Goal: Transaction & Acquisition: Purchase product/service

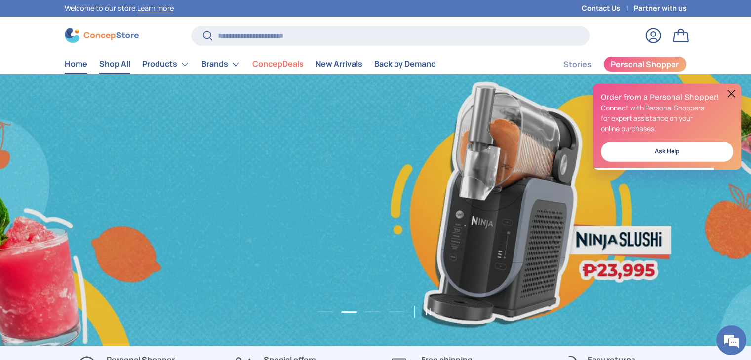
scroll to position [0, 1501]
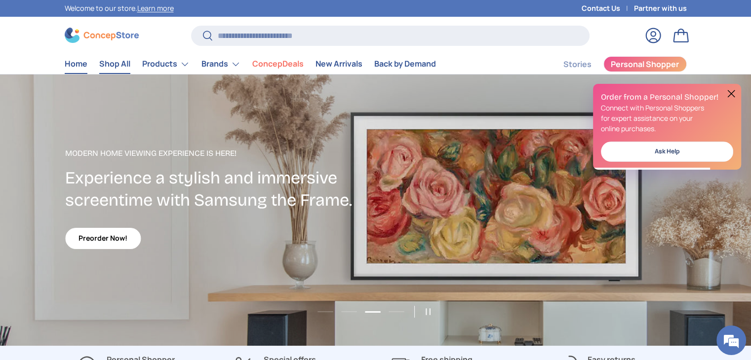
click at [120, 65] on link "Shop All" at bounding box center [114, 63] width 31 height 19
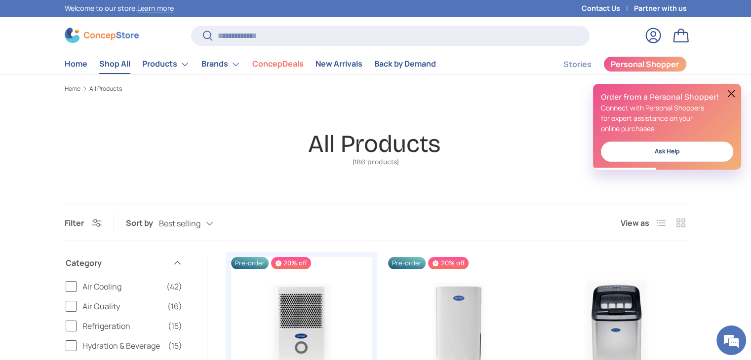
click at [94, 228] on button "Filter Filter & Sort" at bounding box center [83, 223] width 37 height 11
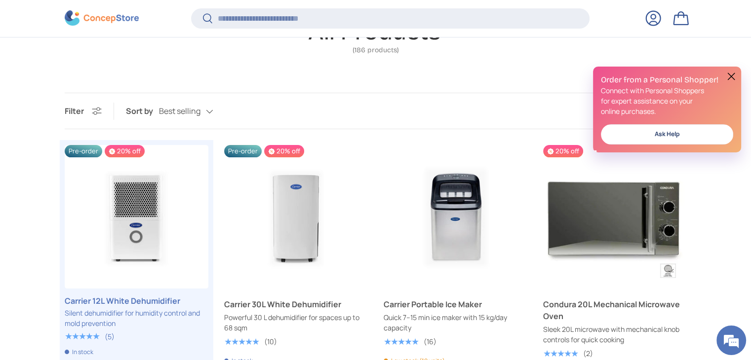
scroll to position [118, 0]
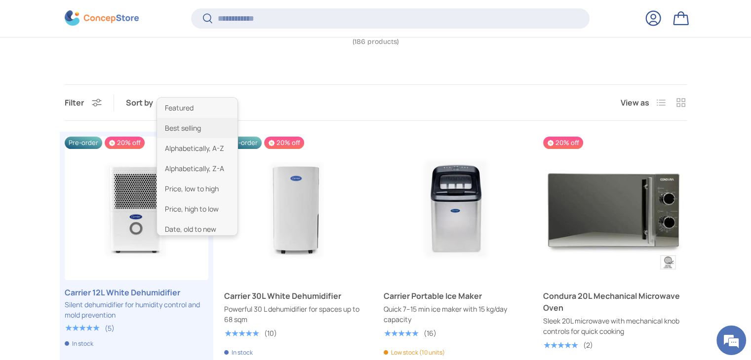
click at [213, 104] on div "Best selling Featured Best selling Alphabetically, A-Z Alphabetically, Z-A Pric…" at bounding box center [196, 103] width 74 height 17
click at [211, 190] on li "Price, low to high" at bounding box center [197, 189] width 80 height 20
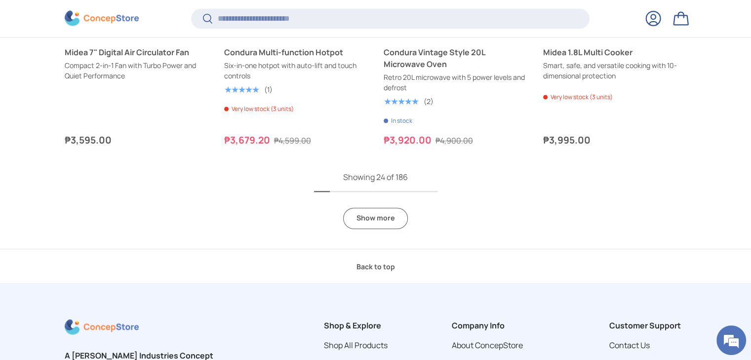
scroll to position [1658, 0]
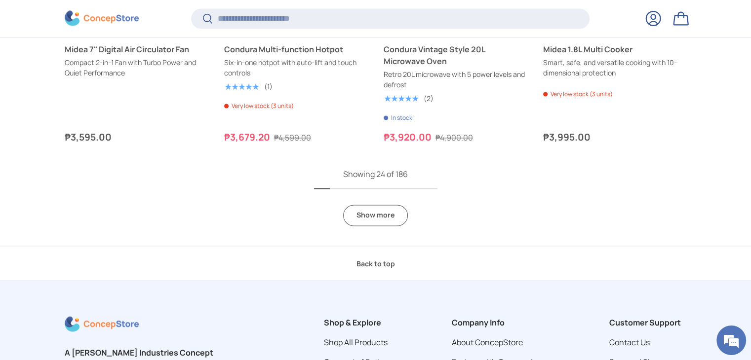
click at [365, 218] on link "Show more" at bounding box center [375, 215] width 65 height 21
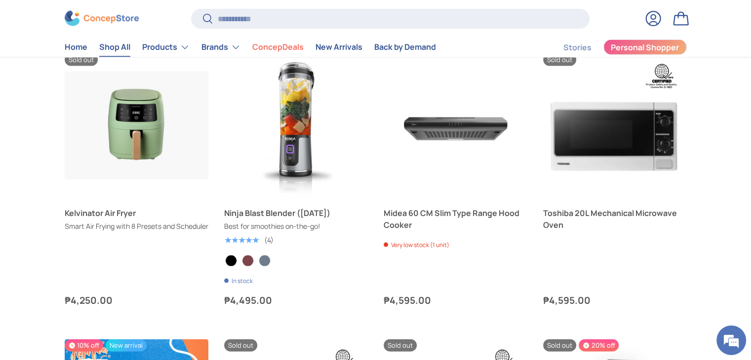
scroll to position [1742, 0]
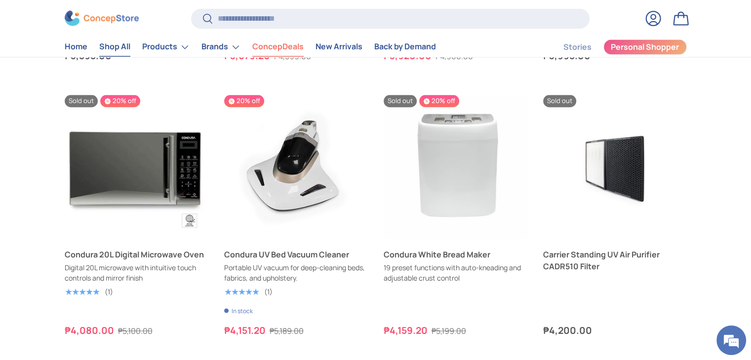
click at [288, 46] on link "ConcepDeals" at bounding box center [277, 47] width 51 height 19
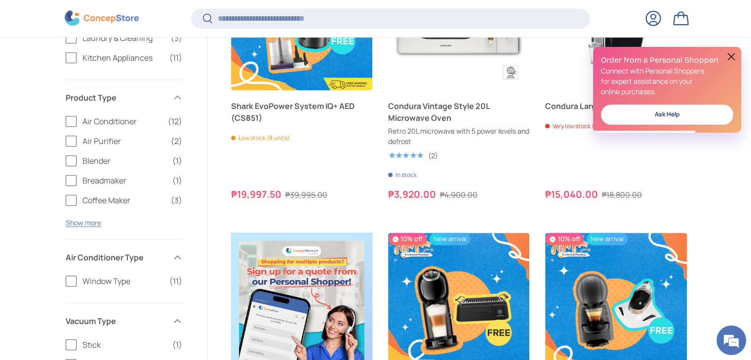
click at [729, 58] on button at bounding box center [731, 57] width 12 height 12
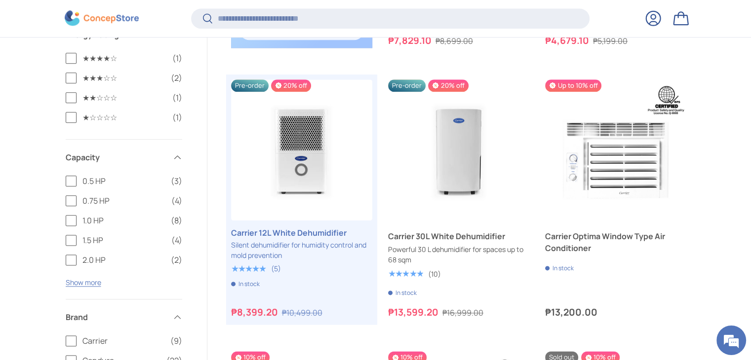
scroll to position [1190, 0]
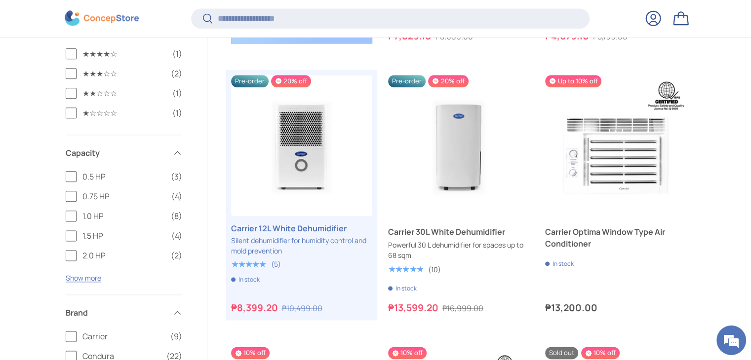
drag, startPoint x: 749, startPoint y: 139, endPoint x: 750, endPoint y: 151, distance: 11.4
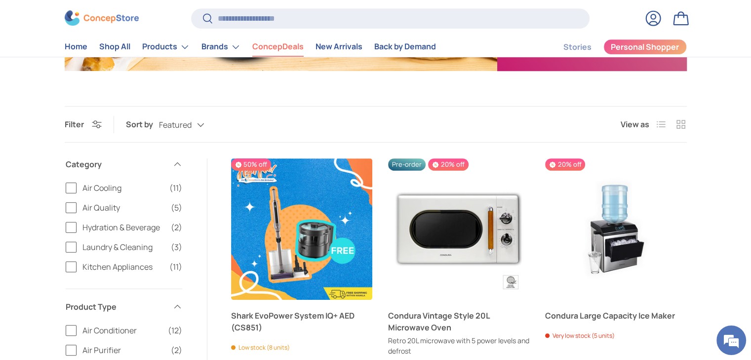
scroll to position [546, 0]
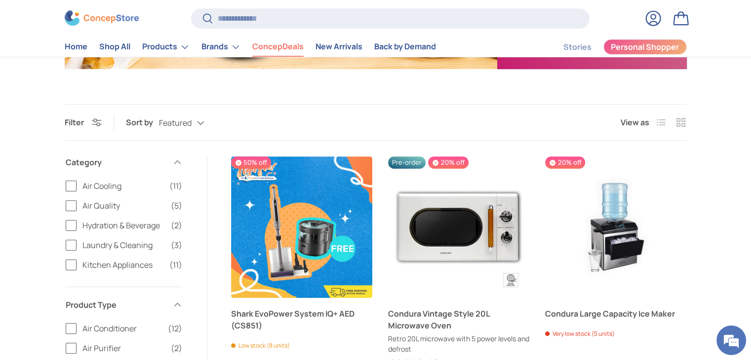
click at [96, 122] on button "Filter Filter & Sort" at bounding box center [83, 122] width 37 height 11
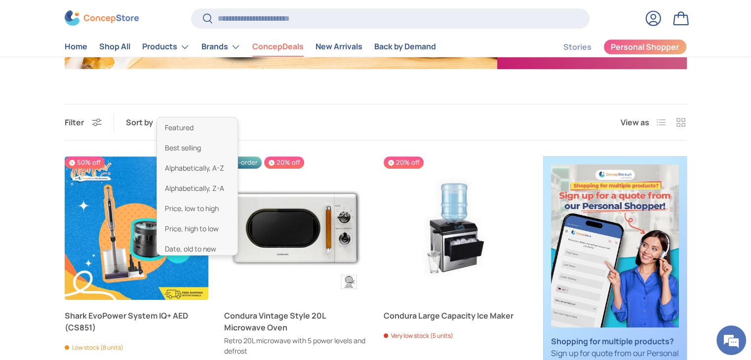
click at [186, 123] on div "Featured Featured Best selling Alphabetically, A-Z Alphabetically, Z-A Price, l…" at bounding box center [191, 123] width 65 height 17
click at [199, 215] on li "Price, low to high" at bounding box center [197, 208] width 80 height 20
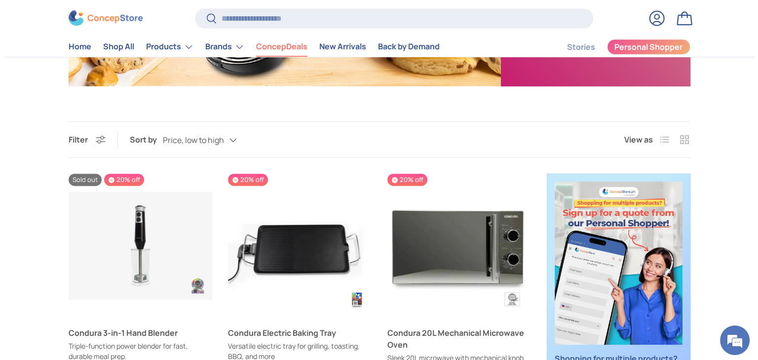
scroll to position [397, 0]
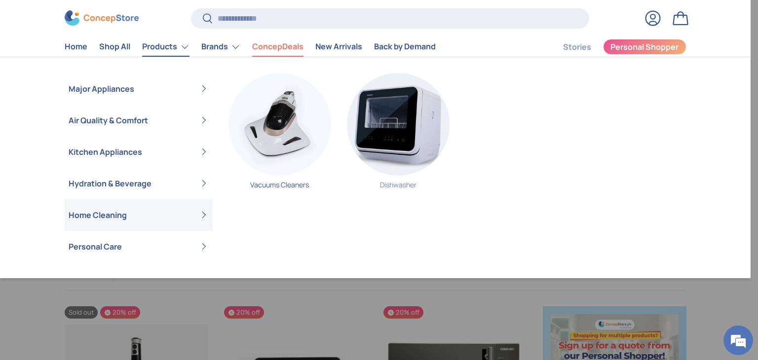
click at [423, 139] on img "Primary" at bounding box center [398, 124] width 103 height 103
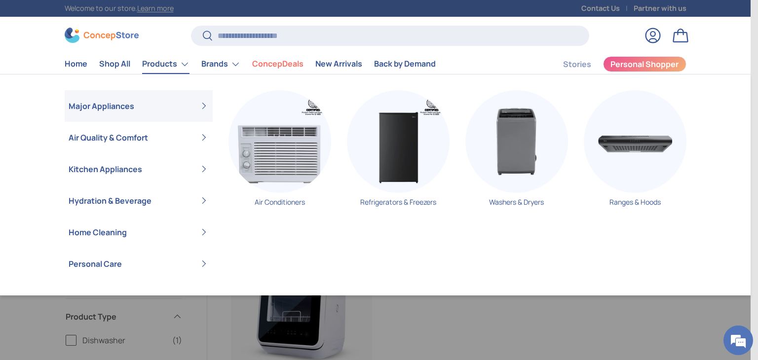
click at [158, 68] on link "Products" at bounding box center [165, 64] width 47 height 20
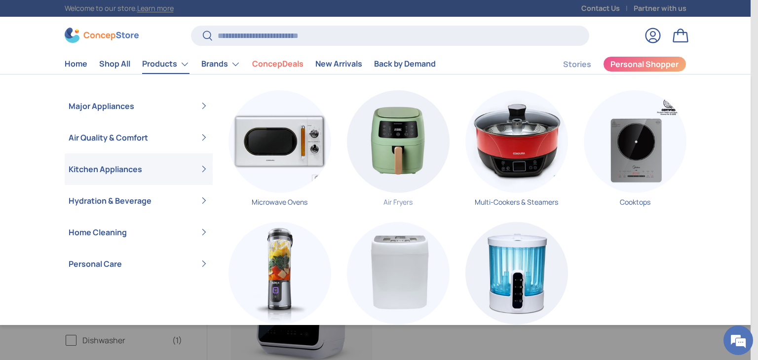
click at [421, 164] on img "Primary" at bounding box center [398, 141] width 103 height 103
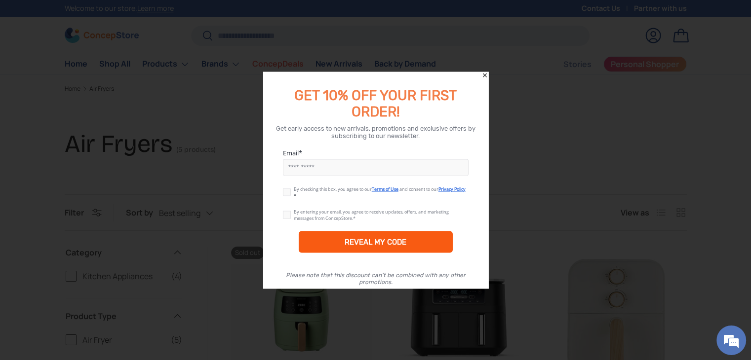
click at [351, 239] on div "REVEAL MY CODE" at bounding box center [376, 242] width 62 height 9
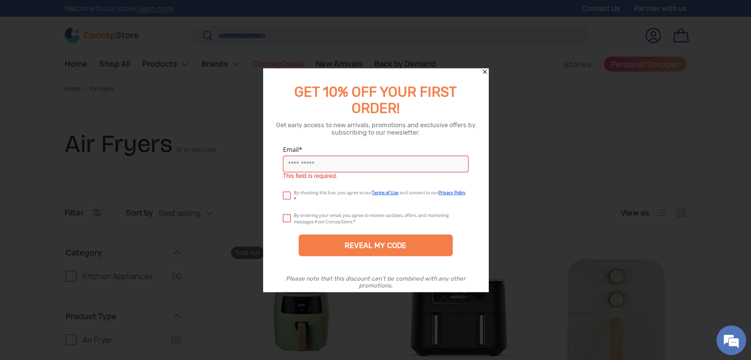
click at [341, 161] on input "Email" at bounding box center [376, 164] width 186 height 17
type input "**********"
click at [309, 192] on span "By checking this box, you agree to our" at bounding box center [333, 193] width 78 height 6
click at [283, 194] on label at bounding box center [288, 194] width 11 height 8
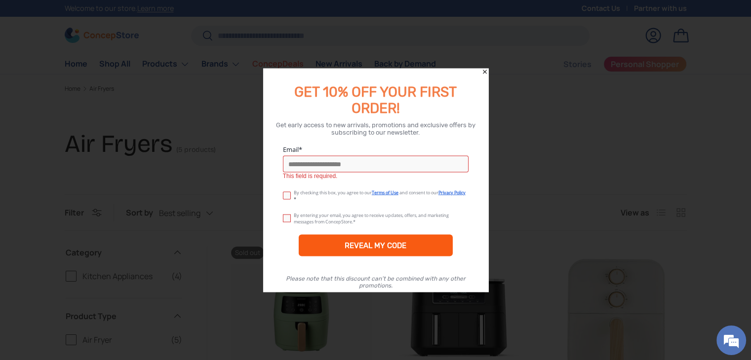
click at [350, 242] on div "REVEAL MY CODE" at bounding box center [376, 245] width 62 height 9
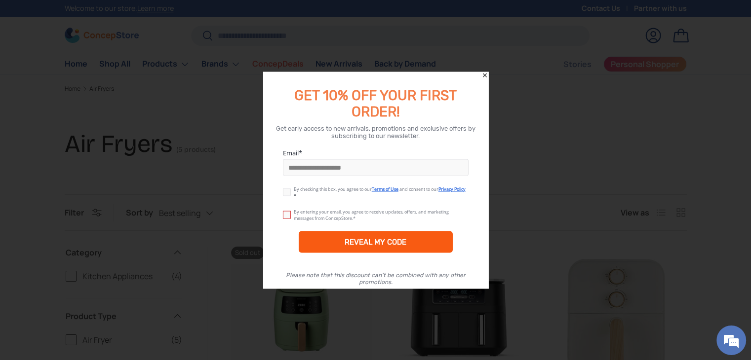
click at [414, 245] on div "REVEAL MY CODE" at bounding box center [376, 242] width 154 height 22
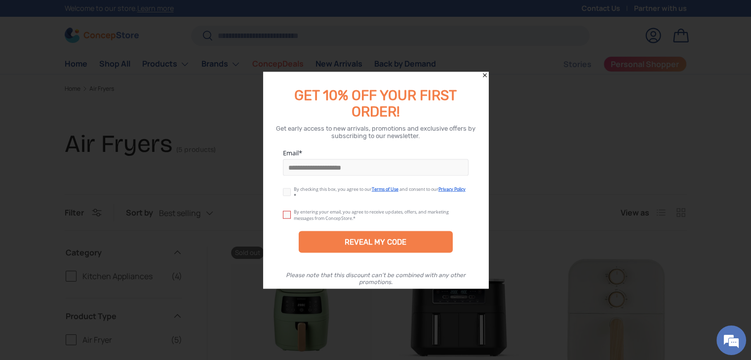
click at [304, 213] on div "By entering your email, you agree to receive updates, offers, and marketing mes…" at bounding box center [371, 215] width 155 height 13
click at [284, 220] on fieldset at bounding box center [288, 215] width 11 height 12
click at [287, 215] on label at bounding box center [288, 213] width 11 height 8
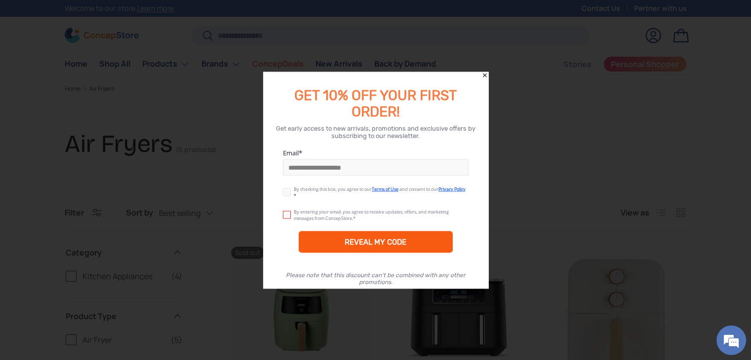
click at [385, 250] on div "REVEAL MY CODE" at bounding box center [376, 242] width 154 height 22
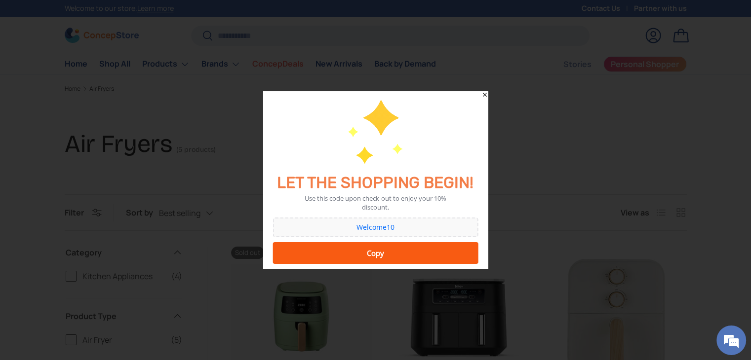
click at [385, 251] on div "Copy" at bounding box center [375, 253] width 192 height 20
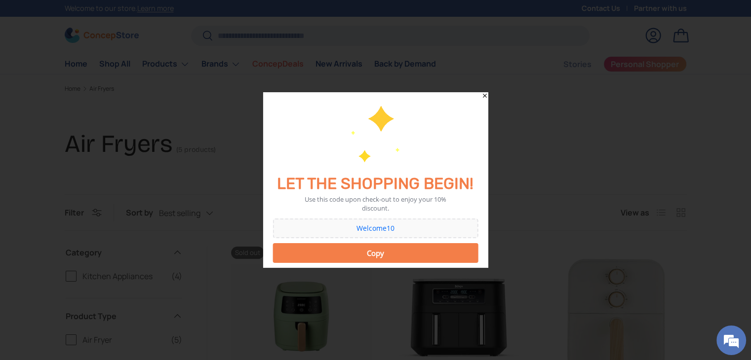
click at [372, 228] on div "Welcome10" at bounding box center [374, 228] width 195 height 7
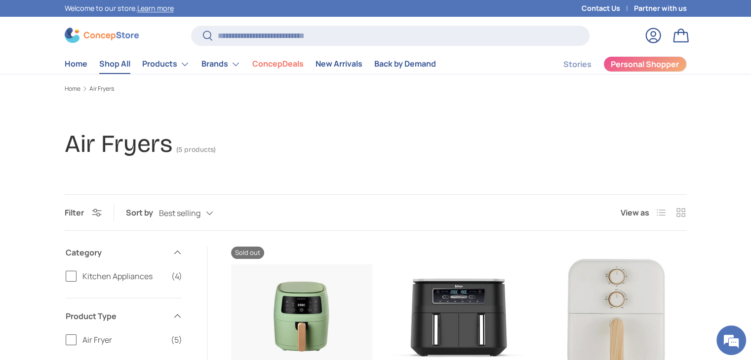
click at [103, 62] on link "Shop All" at bounding box center [114, 63] width 31 height 19
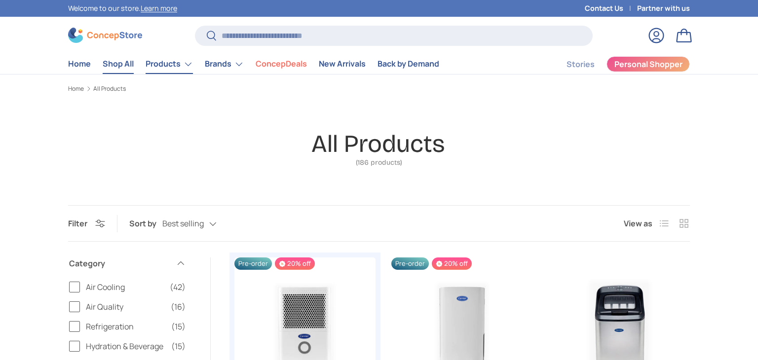
click at [150, 69] on link "Products" at bounding box center [169, 64] width 47 height 20
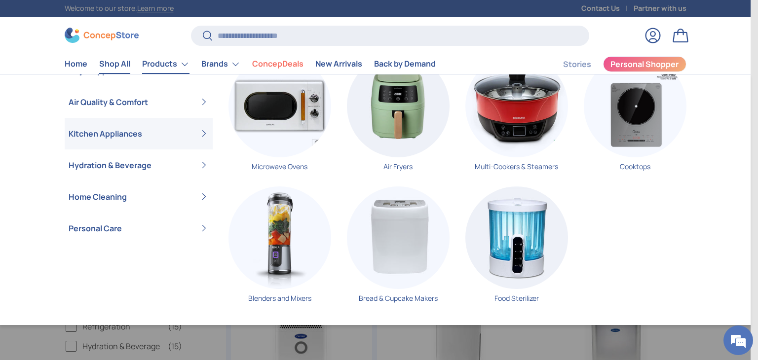
scroll to position [36, 0]
click at [527, 164] on link "Multi-Cookers & Steamers" at bounding box center [516, 116] width 103 height 124
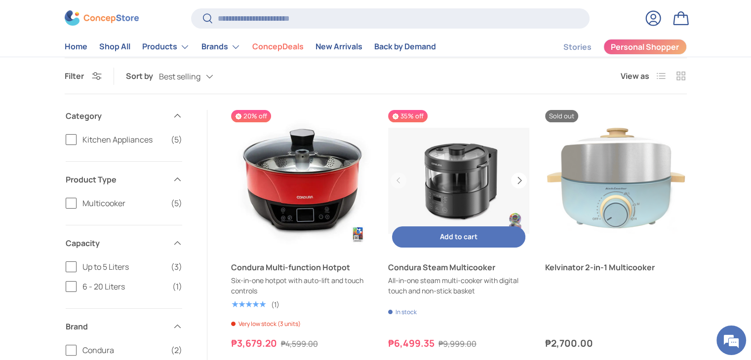
click at [520, 184] on button "Next" at bounding box center [519, 181] width 16 height 16
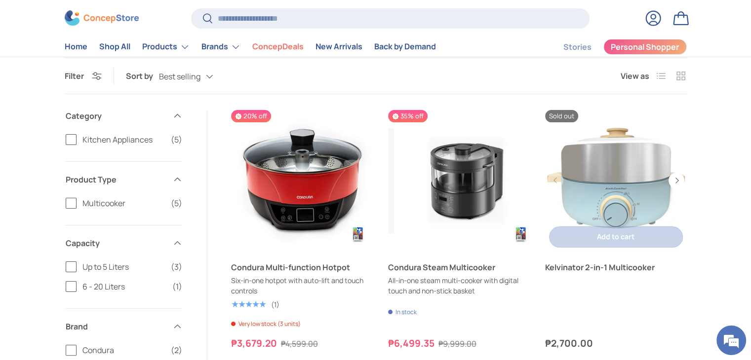
scroll to position [0, 141]
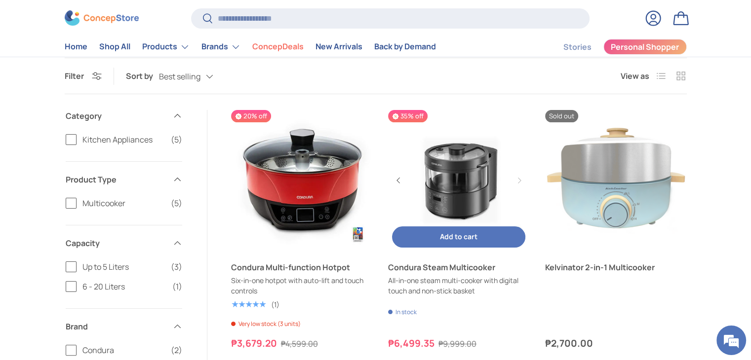
click at [476, 203] on link "Condura Steam Multicooker" at bounding box center [458, 180] width 141 height 141
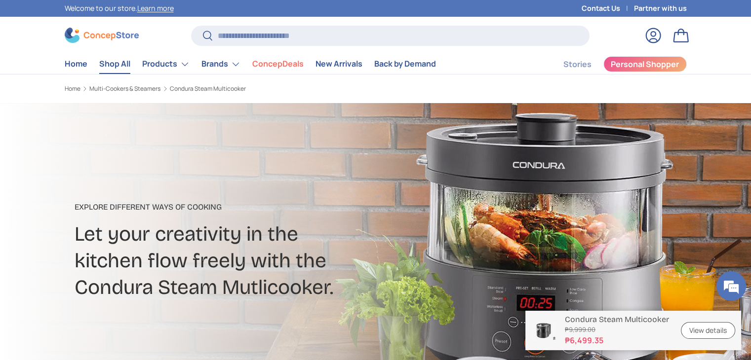
click at [113, 65] on link "Shop All" at bounding box center [114, 63] width 31 height 19
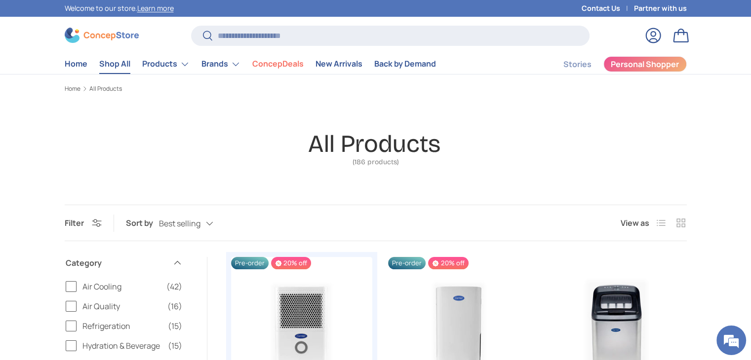
click at [96, 226] on button "Filter Filter & Sort" at bounding box center [83, 223] width 37 height 11
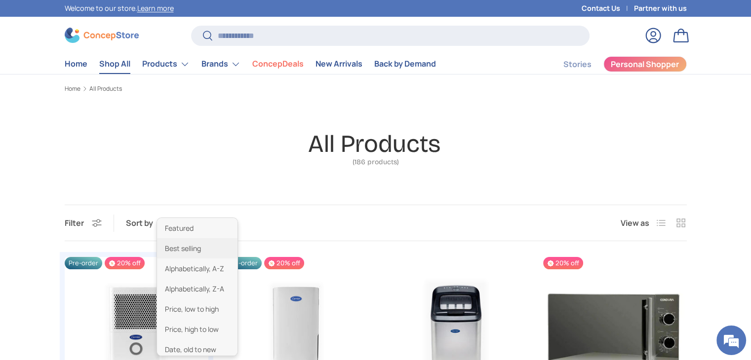
click at [183, 225] on div "Best selling Featured Best selling Alphabetically, A-Z Alphabetically, Z-A Pric…" at bounding box center [196, 223] width 74 height 17
click at [203, 312] on li "Price, low to high" at bounding box center [197, 309] width 80 height 20
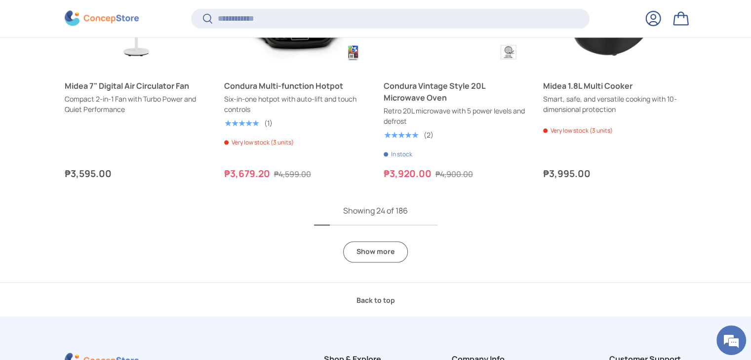
scroll to position [1654, 0]
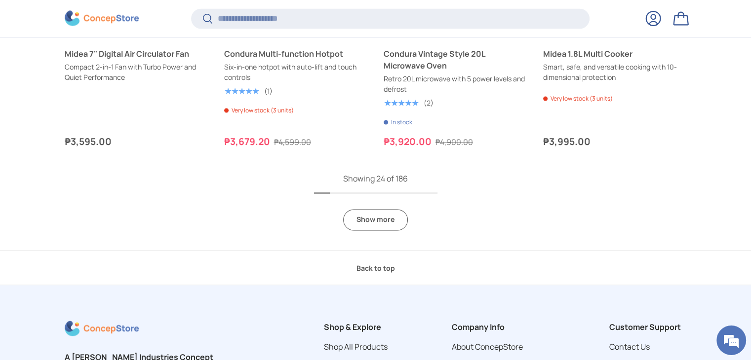
click at [389, 223] on link "Show more" at bounding box center [375, 219] width 65 height 21
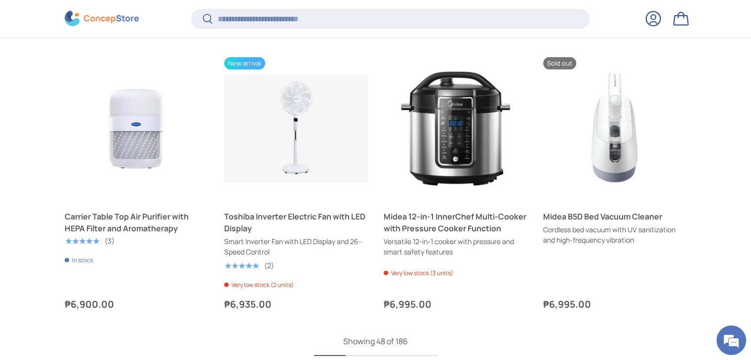
scroll to position [3130, 0]
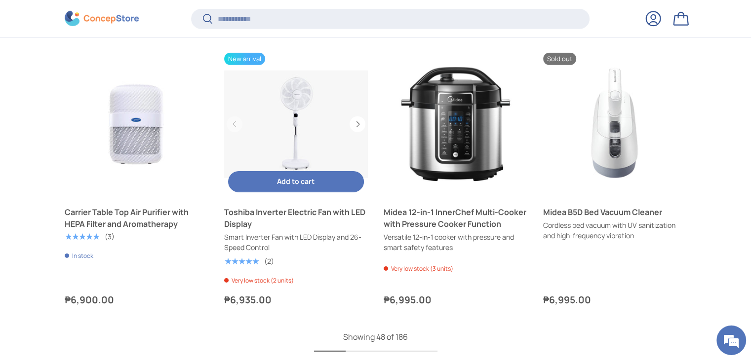
click at [308, 123] on link "Toshiba Inverter Electric Fan with LED Display" at bounding box center [296, 125] width 144 height 144
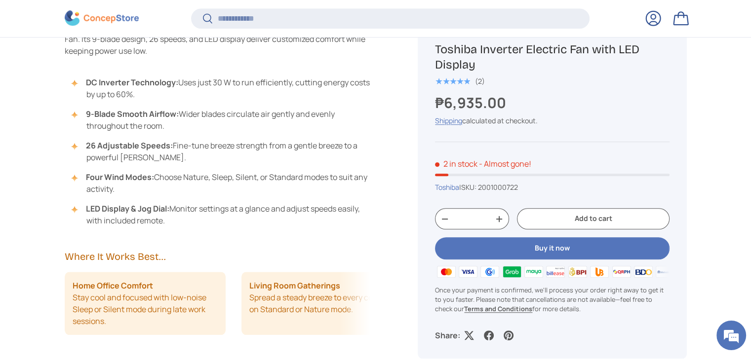
scroll to position [816, 0]
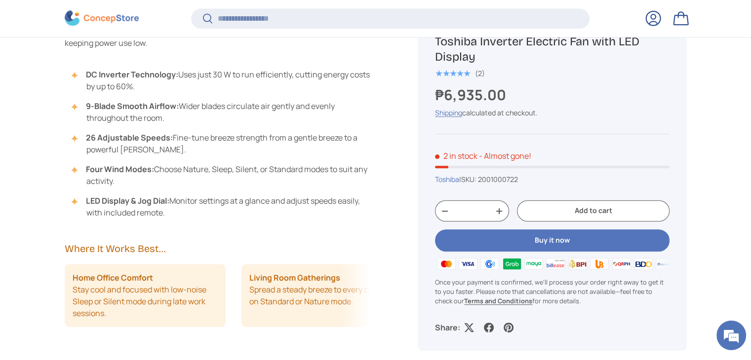
click at [292, 325] on li "Living Room Gatherings Spread a steady breeze to every corner on Standard or Na…" at bounding box center [321, 295] width 161 height 63
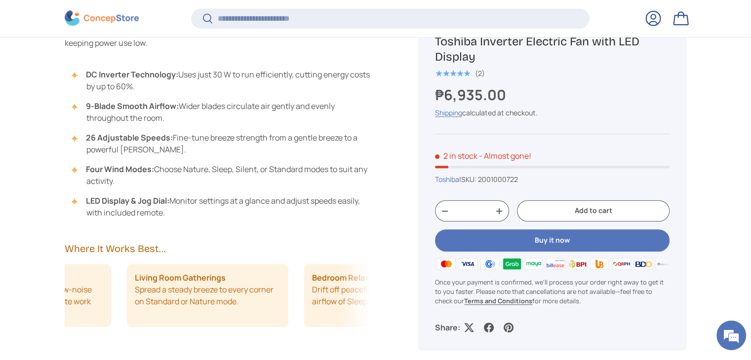
drag, startPoint x: 292, startPoint y: 325, endPoint x: 176, endPoint y: 319, distance: 116.2
click at [176, 319] on li "Living Room Gatherings Spread a steady breeze to every corner on Standard or Na…" at bounding box center [207, 295] width 161 height 63
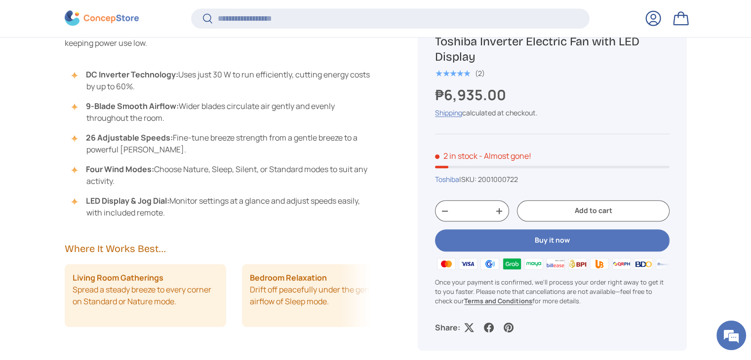
drag, startPoint x: 296, startPoint y: 326, endPoint x: 199, endPoint y: 307, distance: 98.6
click at [194, 307] on ul "Home Office Comfort Stay cool and focused with low-noise Sleep or Silent mode d…" at bounding box center [41, 295] width 306 height 63
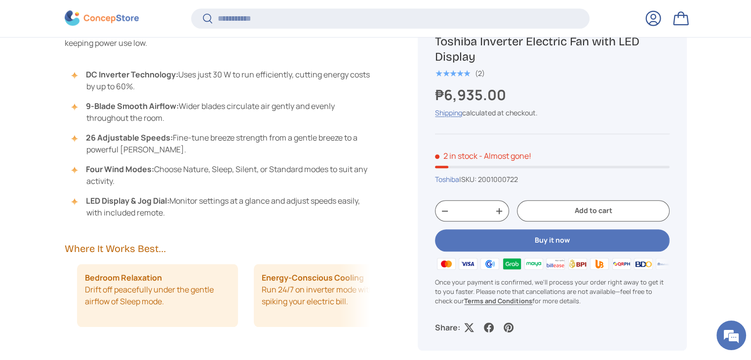
scroll to position [0, 353]
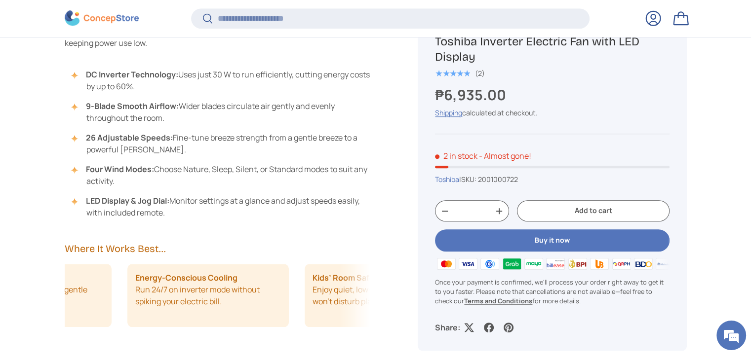
drag, startPoint x: 285, startPoint y: 316, endPoint x: 217, endPoint y: 307, distance: 68.2
click at [236, 307] on li "Energy-Conscious Cooling Run 24/7 on inverter mode without spiking your electri…" at bounding box center [207, 295] width 161 height 63
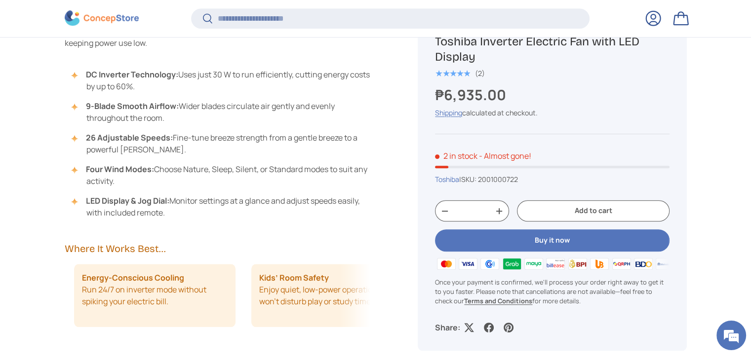
scroll to position [0, 531]
click at [215, 307] on li "Energy-Conscious Cooling Run 24/7 on inverter mode without spiking your electri…" at bounding box center [144, 295] width 161 height 63
drag, startPoint x: 301, startPoint y: 316, endPoint x: 217, endPoint y: 299, distance: 85.8
click at [217, 299] on li "Kids’ Room Safety Enjoy quiet, low-power operation that won’t disturb play or s…" at bounding box center [154, 295] width 161 height 63
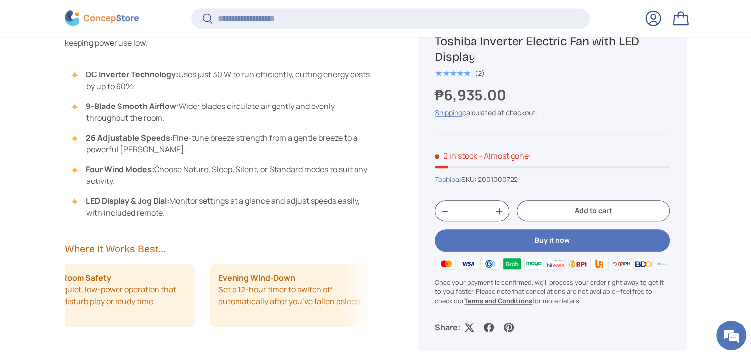
scroll to position [0, 740]
drag, startPoint x: 285, startPoint y: 303, endPoint x: 163, endPoint y: 300, distance: 122.4
drag, startPoint x: 253, startPoint y: 287, endPoint x: 195, endPoint y: 280, distance: 58.2
click at [195, 280] on div "Home Office Comfort Stay cool and focused with low-noise Sleep or Silent mode d…" at bounding box center [218, 295] width 306 height 63
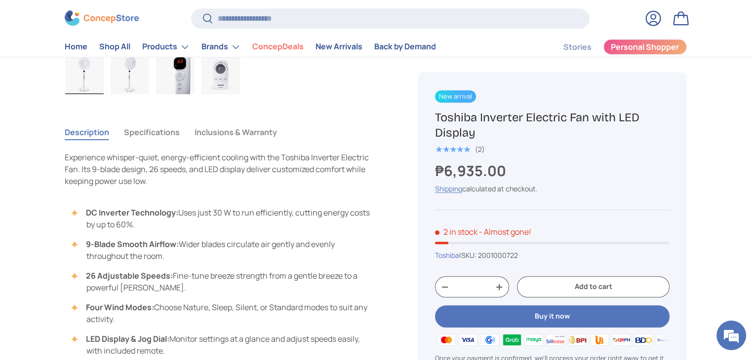
scroll to position [679, 0]
click at [159, 132] on button "Specifications" at bounding box center [152, 133] width 56 height 23
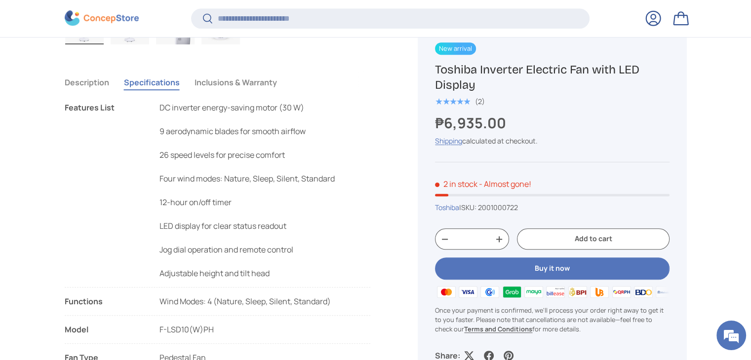
scroll to position [728, 0]
click at [172, 107] on p "DC inverter energy-saving motor (30 W) 9 aerodynamic blades for smooth airflow …" at bounding box center [246, 191] width 175 height 178
click at [190, 145] on p "DC inverter energy-saving motor (30 W) 9 aerodynamic blades for smooth airflow …" at bounding box center [246, 191] width 175 height 178
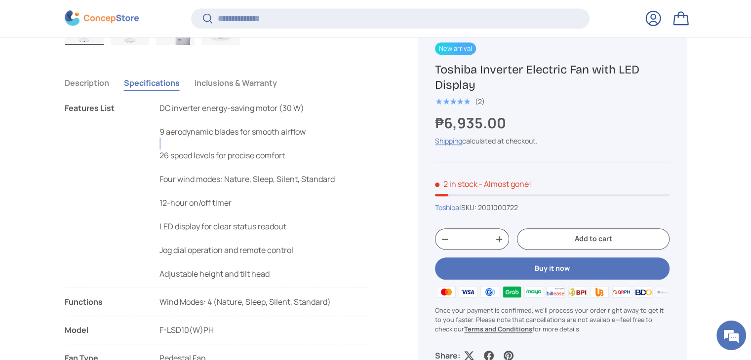
click at [190, 145] on p "DC inverter energy-saving motor (30 W) 9 aerodynamic blades for smooth airflow …" at bounding box center [246, 191] width 175 height 178
click at [184, 158] on p "DC inverter energy-saving motor (30 W) 9 aerodynamic blades for smooth airflow …" at bounding box center [246, 191] width 175 height 178
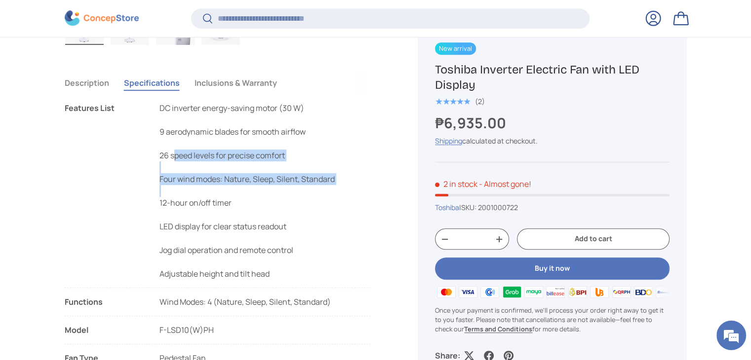
drag, startPoint x: 184, startPoint y: 158, endPoint x: 181, endPoint y: 188, distance: 29.8
click at [181, 188] on p "DC inverter energy-saving motor (30 W) 9 aerodynamic blades for smooth airflow …" at bounding box center [246, 191] width 175 height 178
click at [186, 174] on p "DC inverter energy-saving motor (30 W) 9 aerodynamic blades for smooth airflow …" at bounding box center [246, 191] width 175 height 178
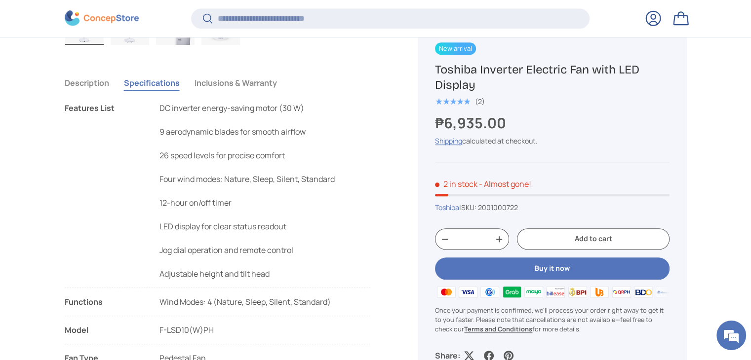
click at [186, 174] on p "DC inverter energy-saving motor (30 W) 9 aerodynamic blades for smooth airflow …" at bounding box center [246, 191] width 175 height 178
click at [205, 208] on p "DC inverter energy-saving motor (30 W) 9 aerodynamic blades for smooth airflow …" at bounding box center [246, 191] width 175 height 178
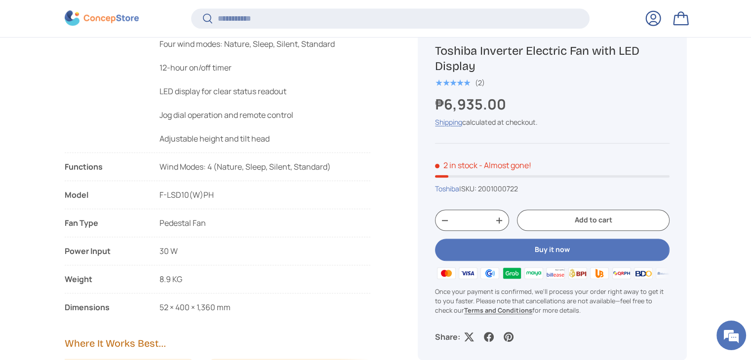
scroll to position [868, 0]
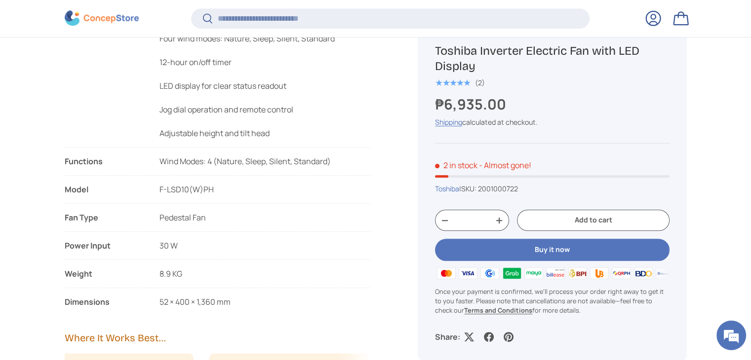
click at [227, 163] on span "Wind Modes: 4 (Nature, Sleep, Silent, Standard)" at bounding box center [244, 161] width 171 height 11
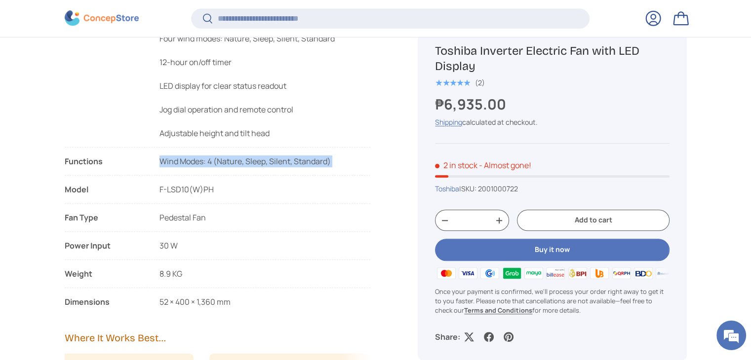
click at [227, 163] on span "Wind Modes: 4 (Nature, Sleep, Silent, Standard)" at bounding box center [244, 161] width 171 height 11
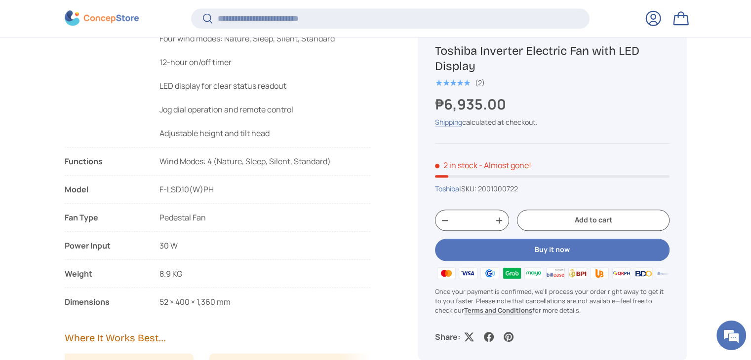
click at [198, 257] on li "Power Input 30 W" at bounding box center [218, 250] width 306 height 20
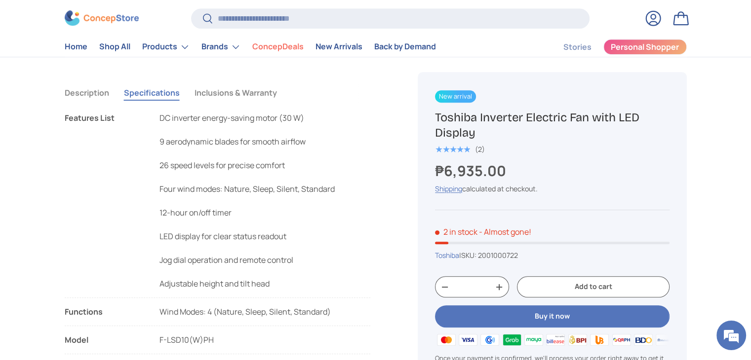
scroll to position [719, 0]
click at [210, 98] on button "Inclusions & Warranty" at bounding box center [235, 93] width 82 height 23
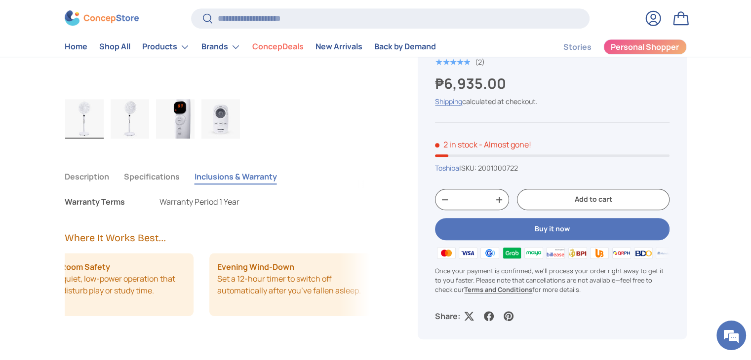
scroll to position [634, 0]
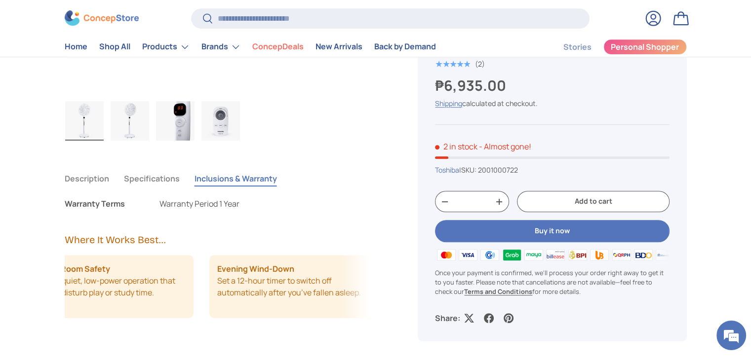
click at [557, 198] on button "Add to cart" at bounding box center [593, 201] width 152 height 21
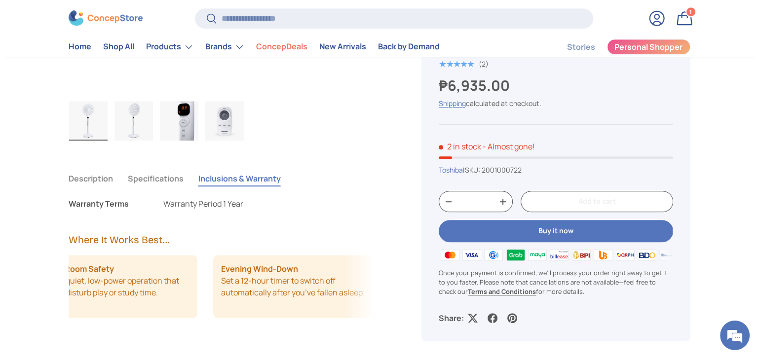
scroll to position [0, 0]
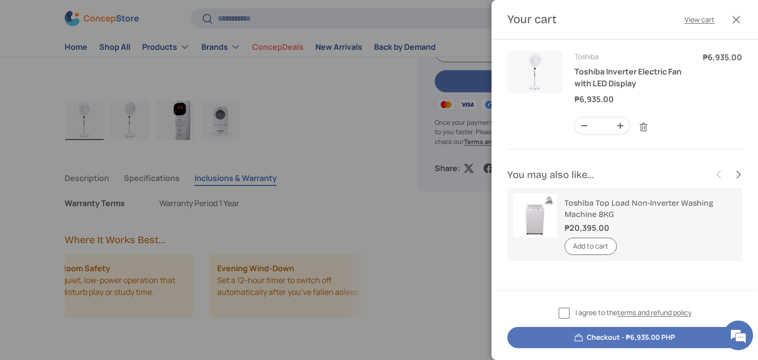
click at [561, 312] on label "I agree to the terms and refund policy" at bounding box center [625, 312] width 133 height 11
click at [579, 341] on button "Checkout - ₱6,935.00 PHP" at bounding box center [624, 337] width 235 height 21
